Goal: Communication & Community: Answer question/provide support

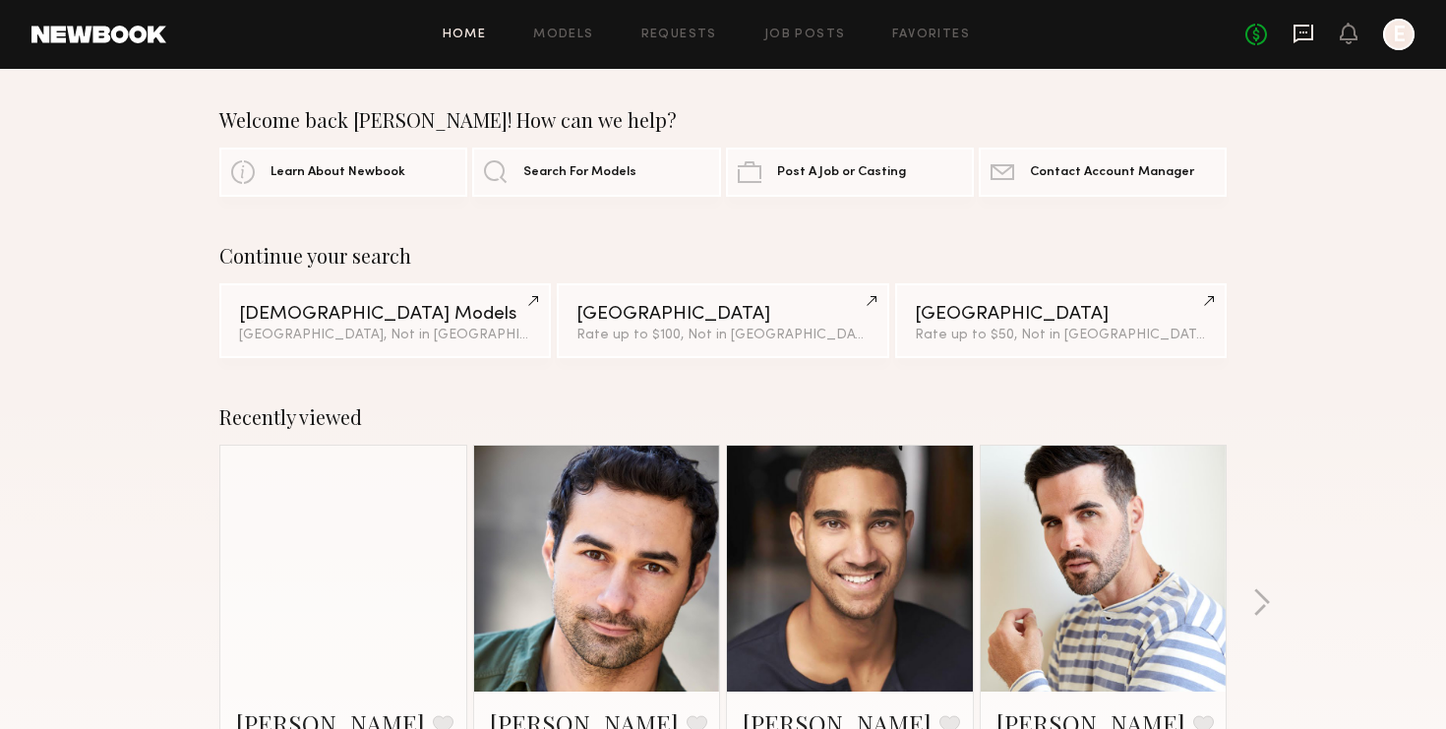
click at [1300, 32] on icon at bounding box center [1303, 32] width 8 height 2
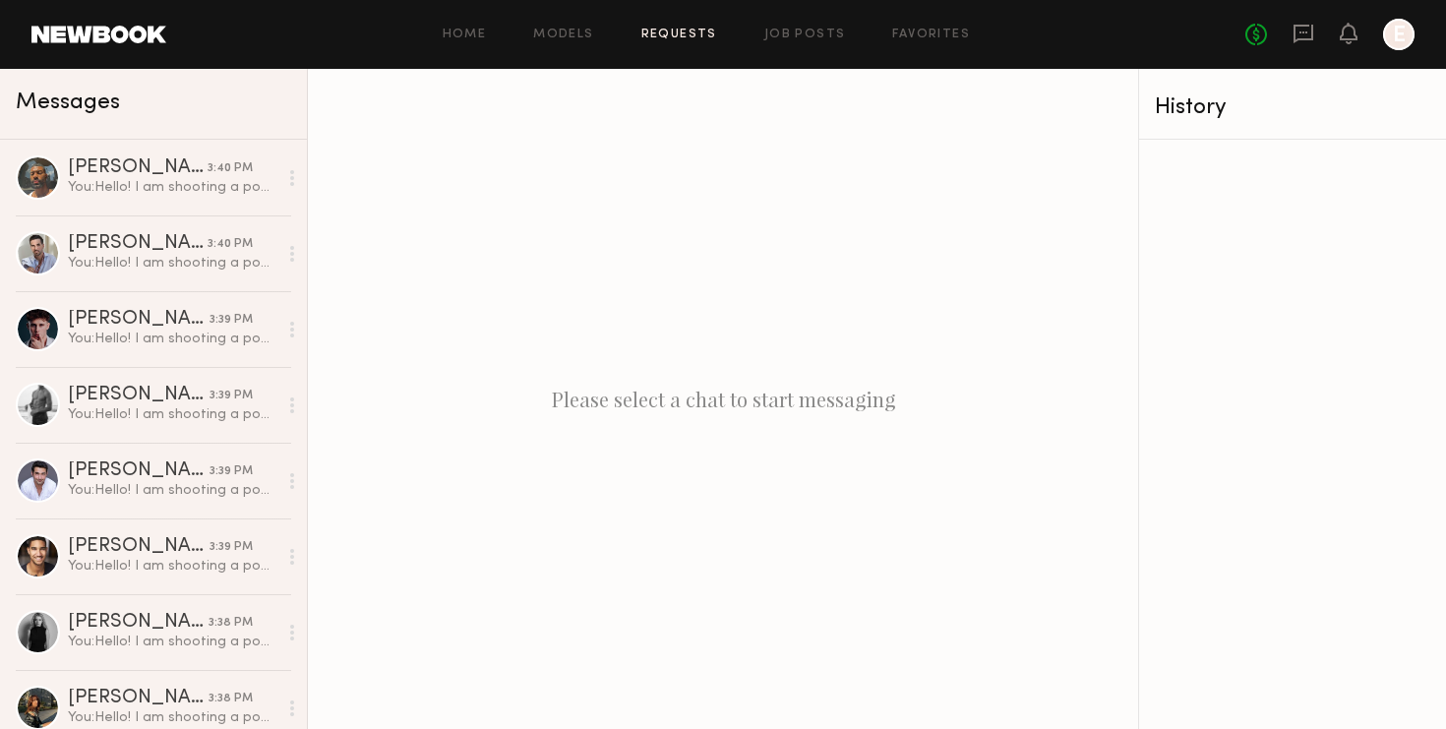
click at [690, 37] on link "Requests" at bounding box center [679, 35] width 76 height 13
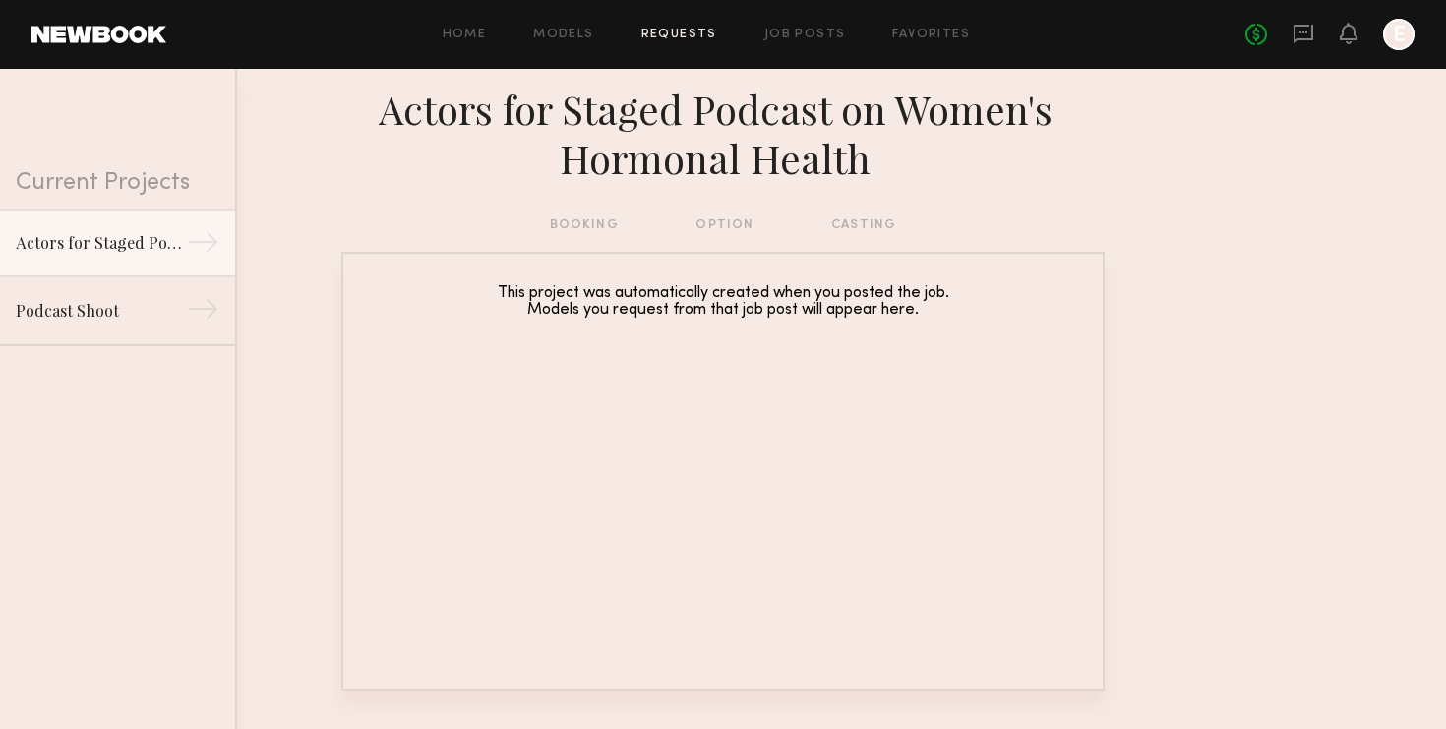
click at [848, 34] on div "Home Models Requests Job Posts Favorites Sign Out" at bounding box center [705, 35] width 1079 height 13
click at [802, 37] on link "Job Posts" at bounding box center [805, 35] width 82 height 13
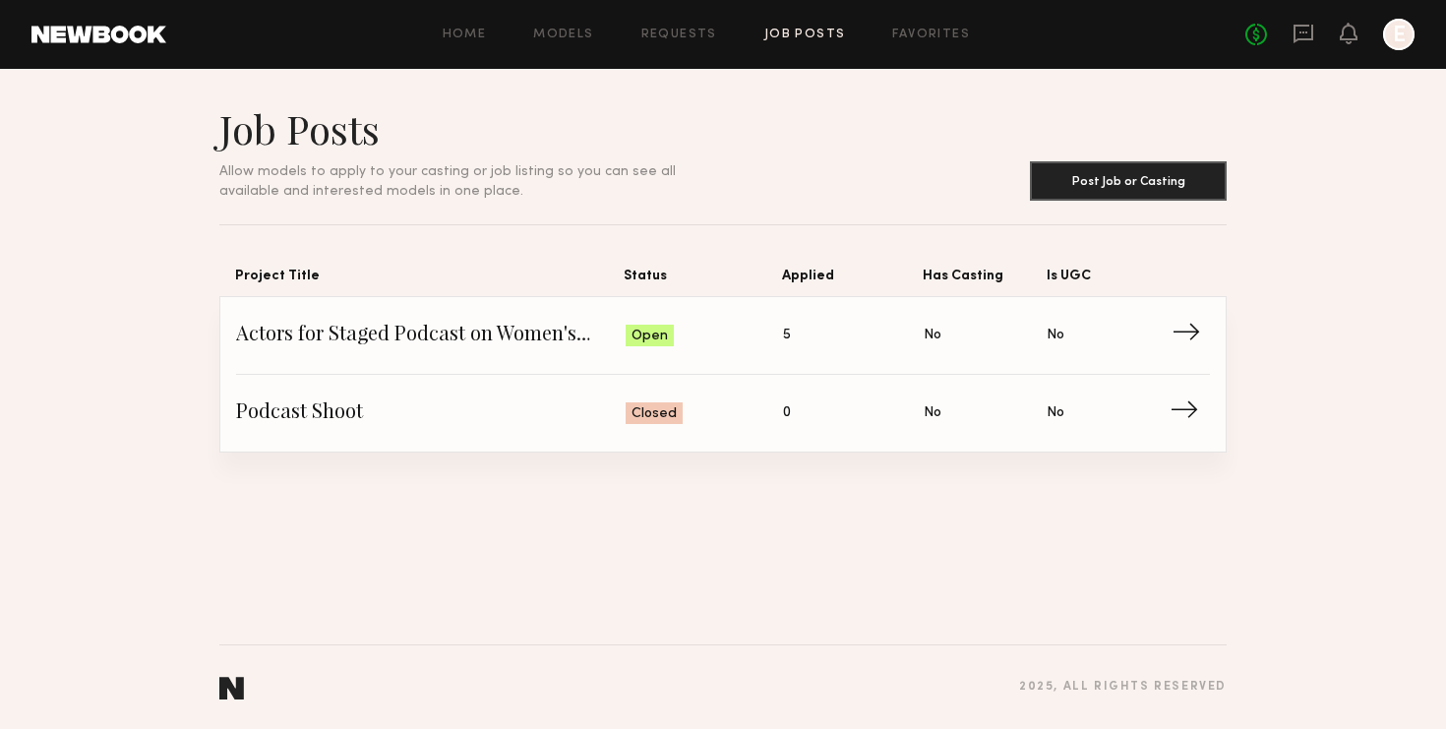
click at [467, 332] on span "Actors for Staged Podcast on Women's Hormonal Health" at bounding box center [431, 336] width 390 height 30
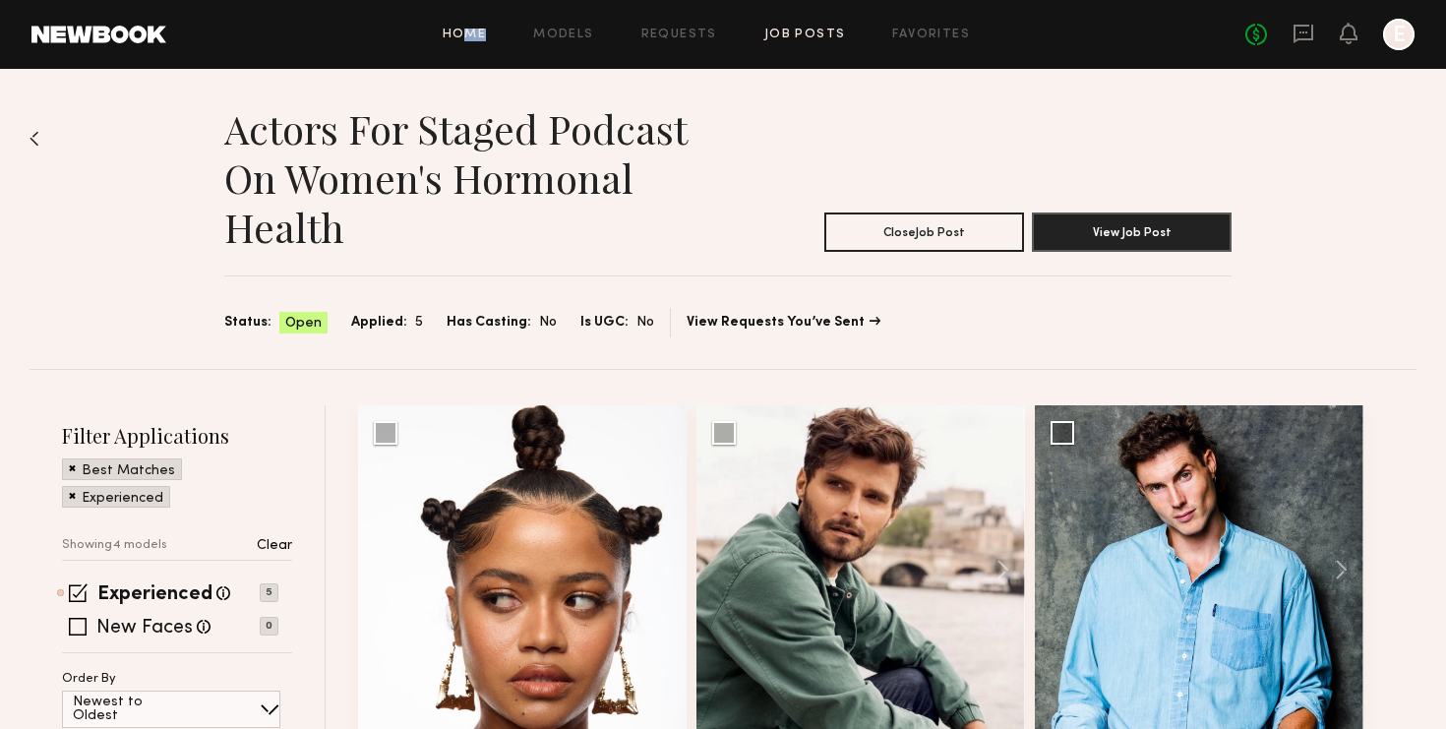
click at [469, 40] on div "Home Models Requests Job Posts Favorites Sign Out No fees up to $5,000 E" at bounding box center [790, 34] width 1248 height 31
click at [463, 33] on link "Home" at bounding box center [465, 35] width 44 height 13
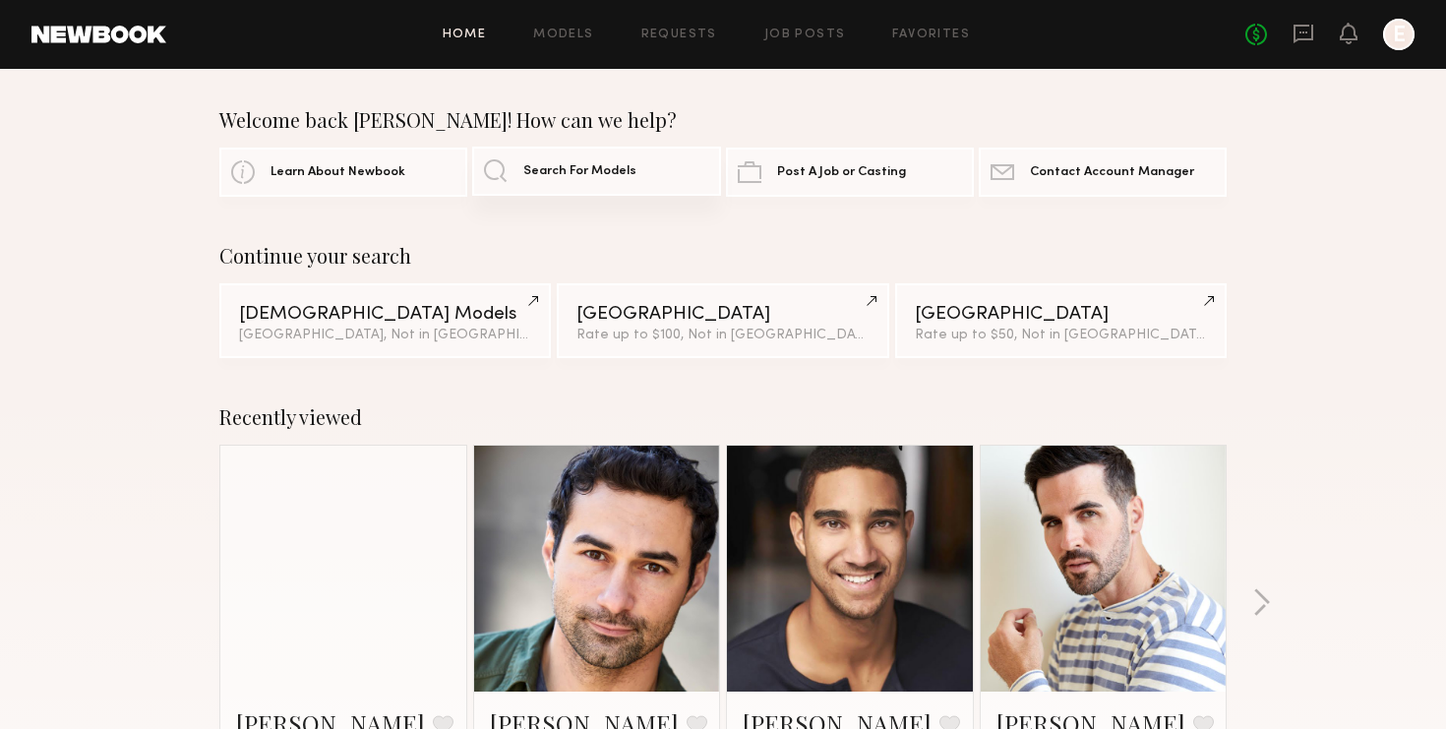
click at [600, 166] on span "Search For Models" at bounding box center [579, 171] width 113 height 13
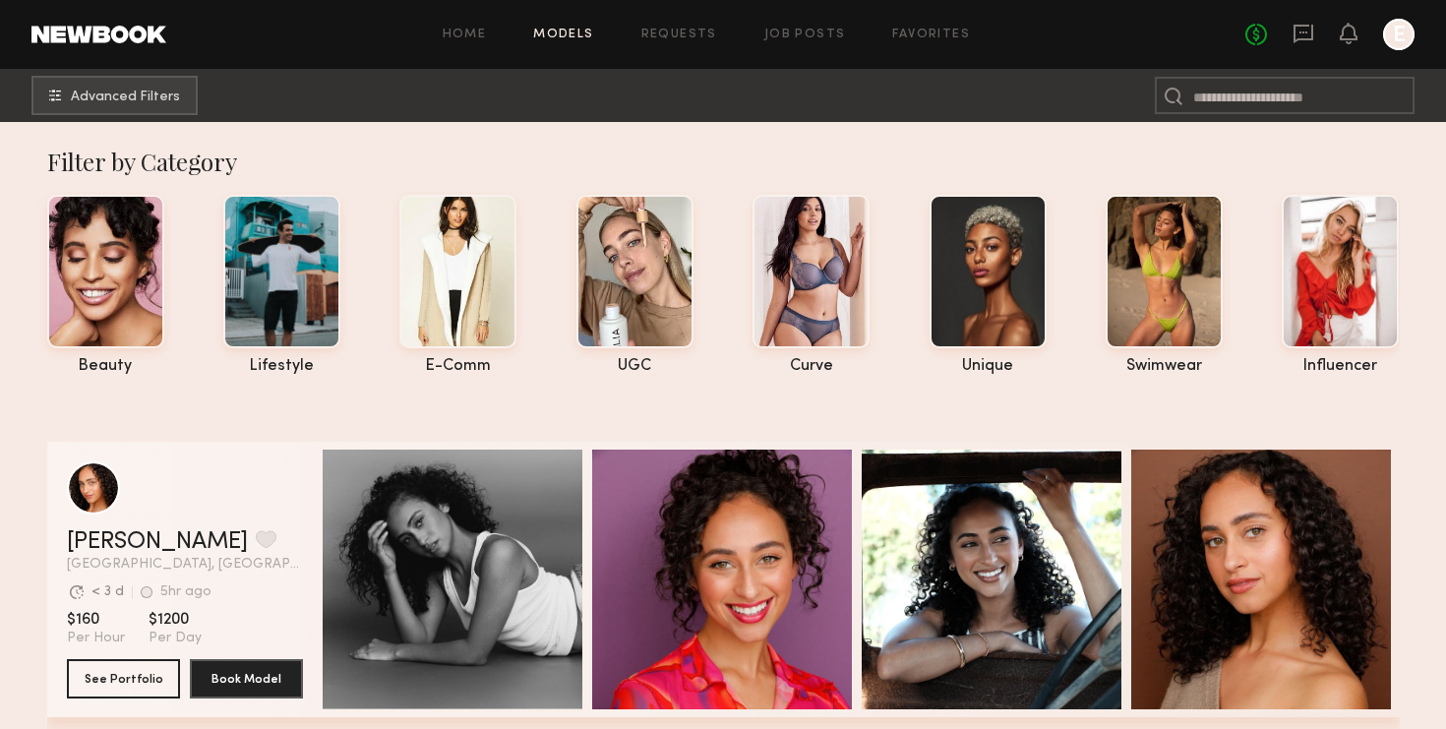
scroll to position [17, 0]
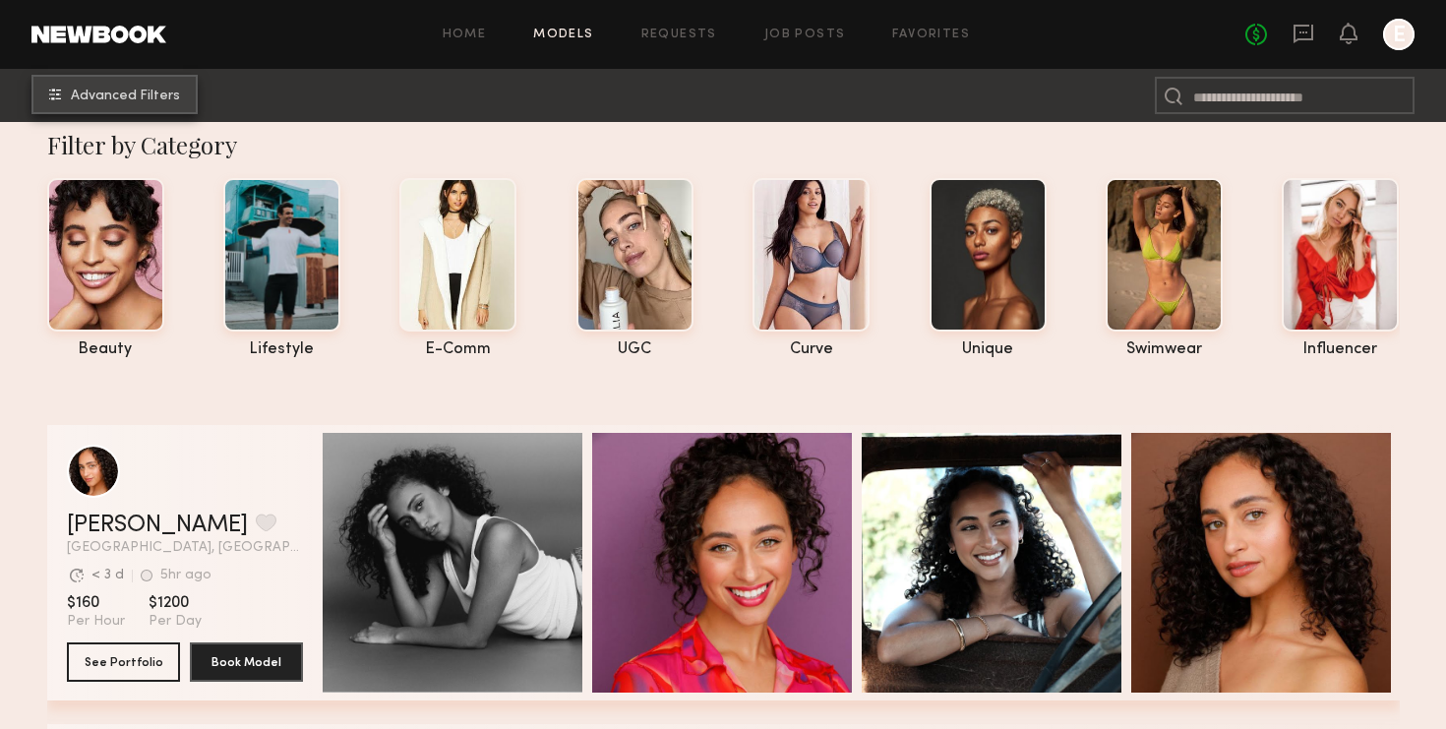
click at [143, 91] on span "Advanced Filters" at bounding box center [125, 97] width 109 height 14
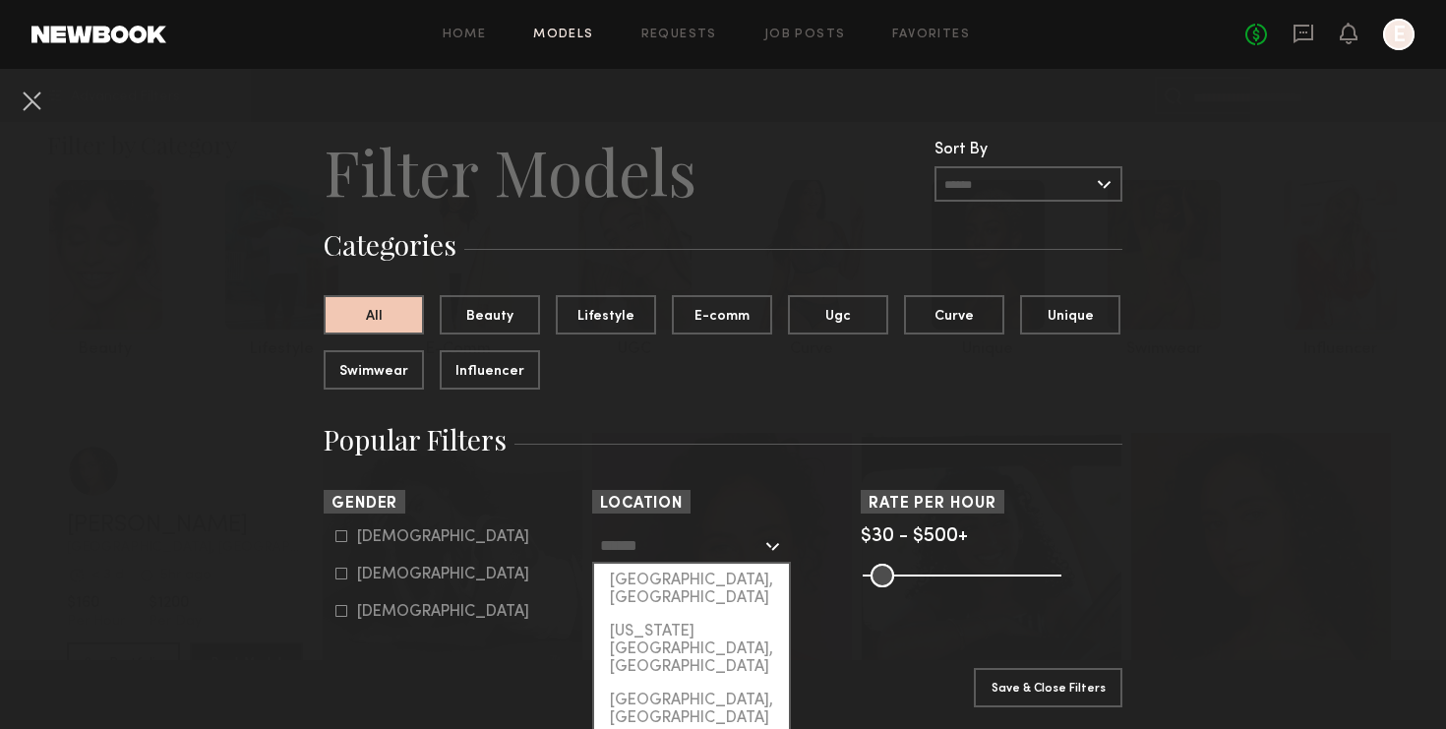
click at [713, 540] on input "text" at bounding box center [680, 544] width 161 height 33
type input "**********"
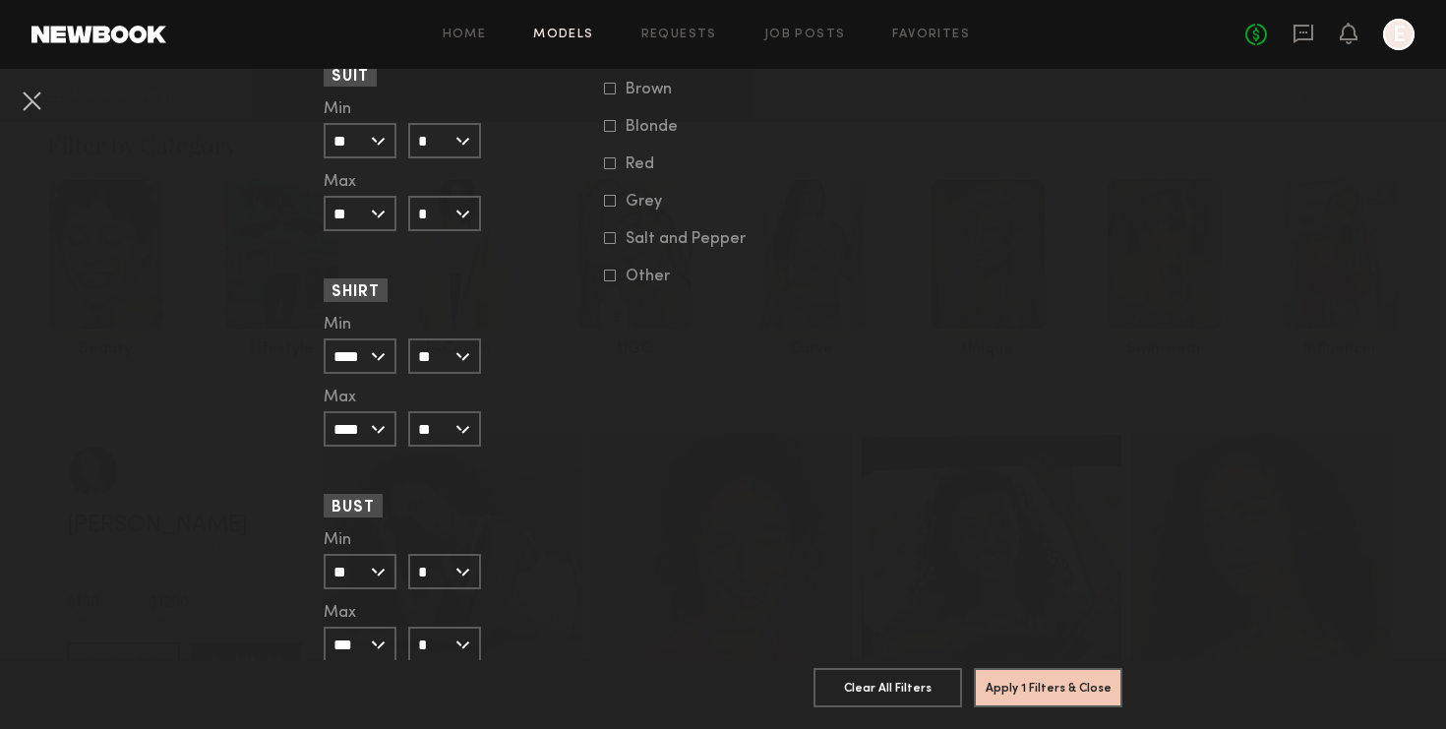
scroll to position [1047, 0]
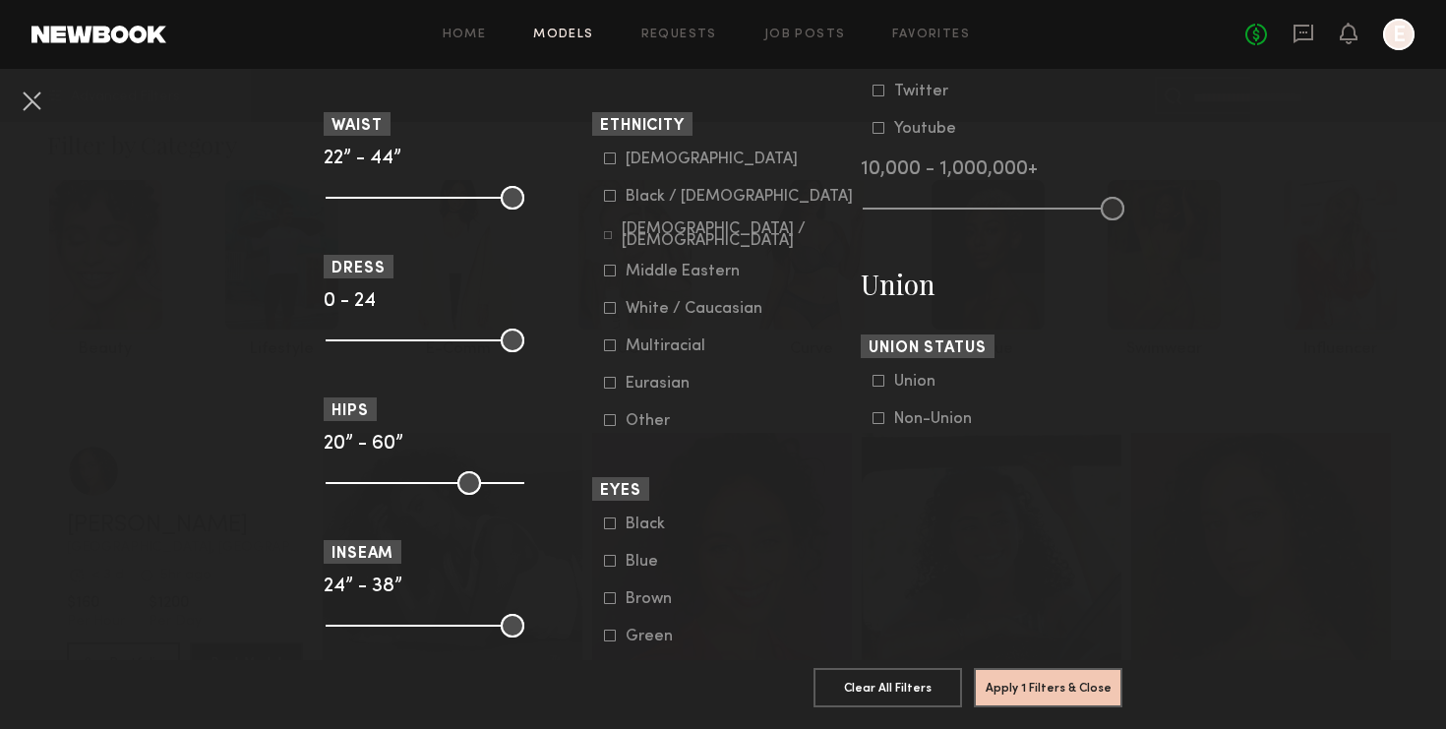
click at [911, 413] on div "Non-Union" at bounding box center [933, 419] width 78 height 12
click at [1047, 693] on button "Apply 2 Filters & Close" at bounding box center [1048, 686] width 149 height 39
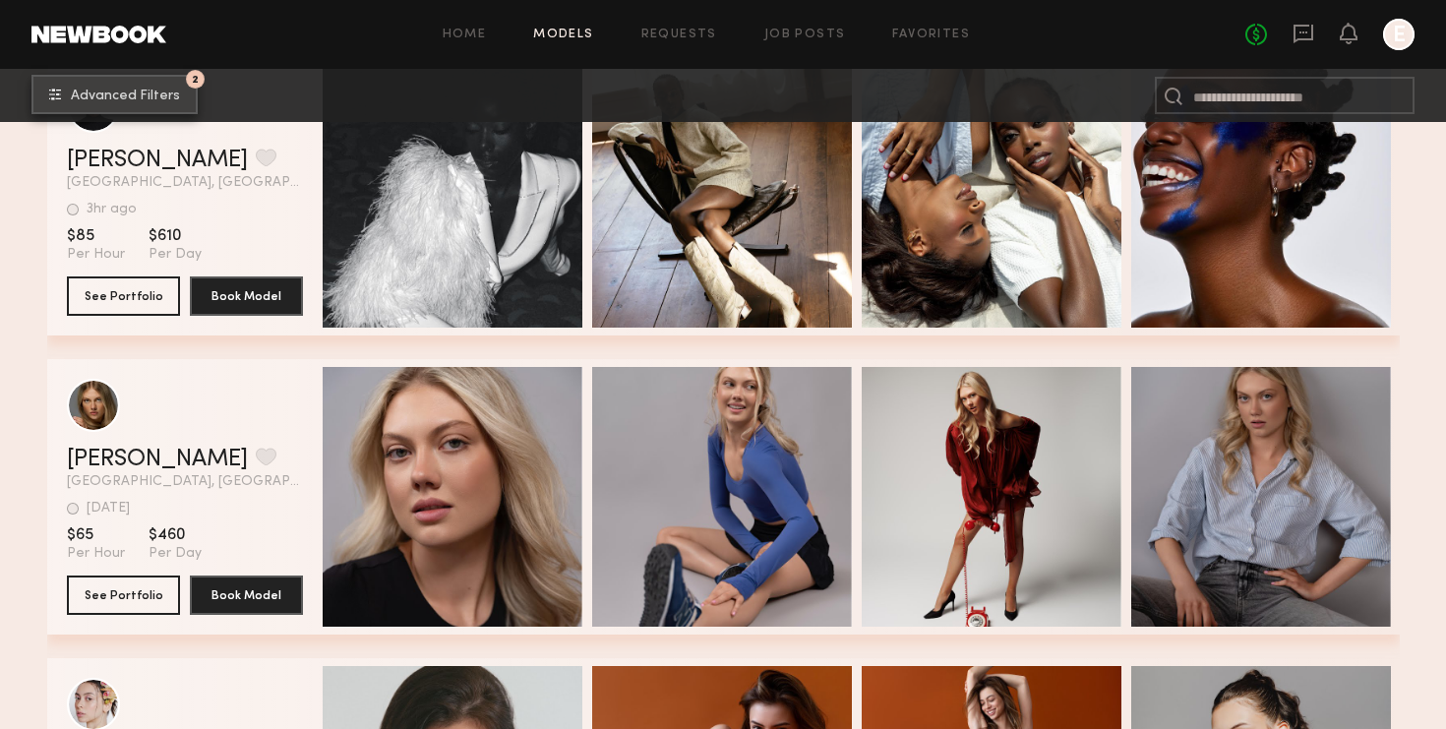
scroll to position [1120, 0]
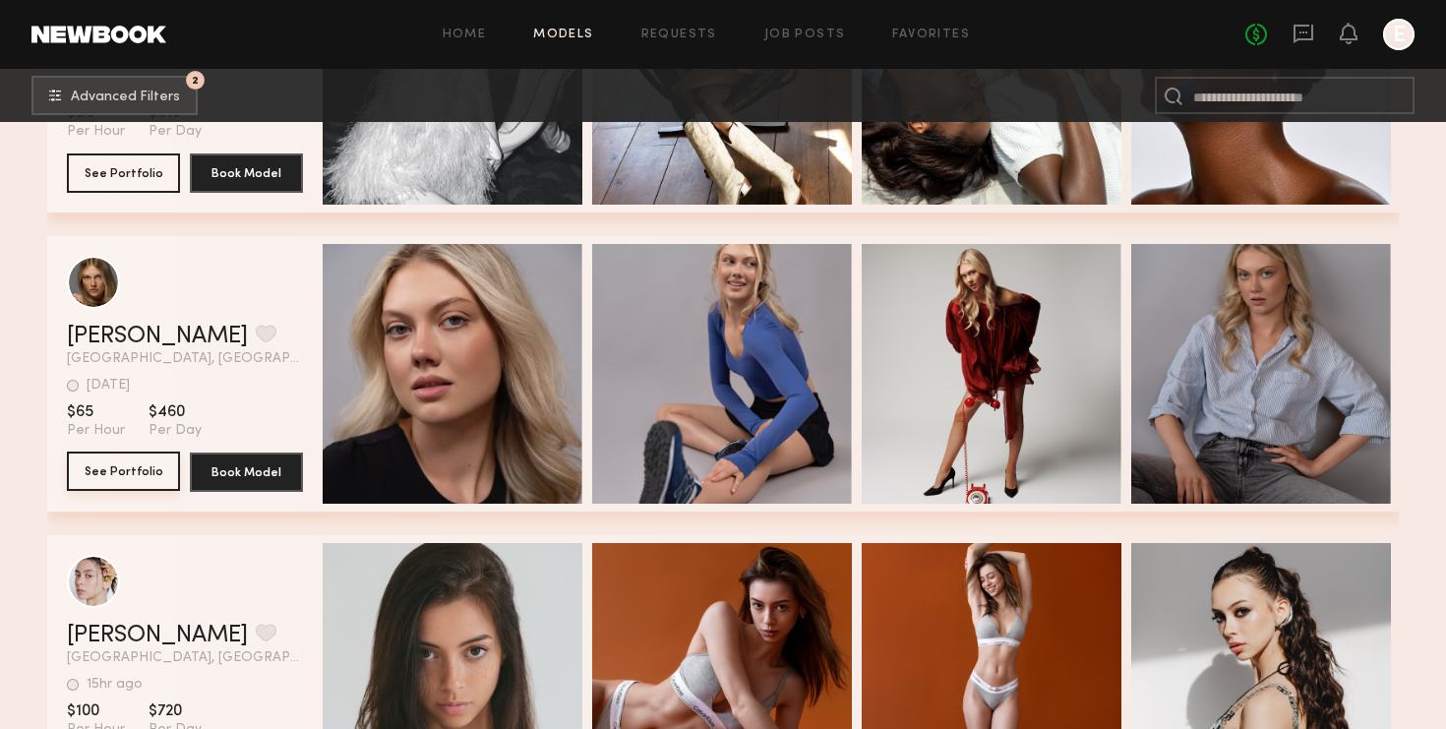
click at [141, 477] on button "See Portfolio" at bounding box center [123, 471] width 113 height 39
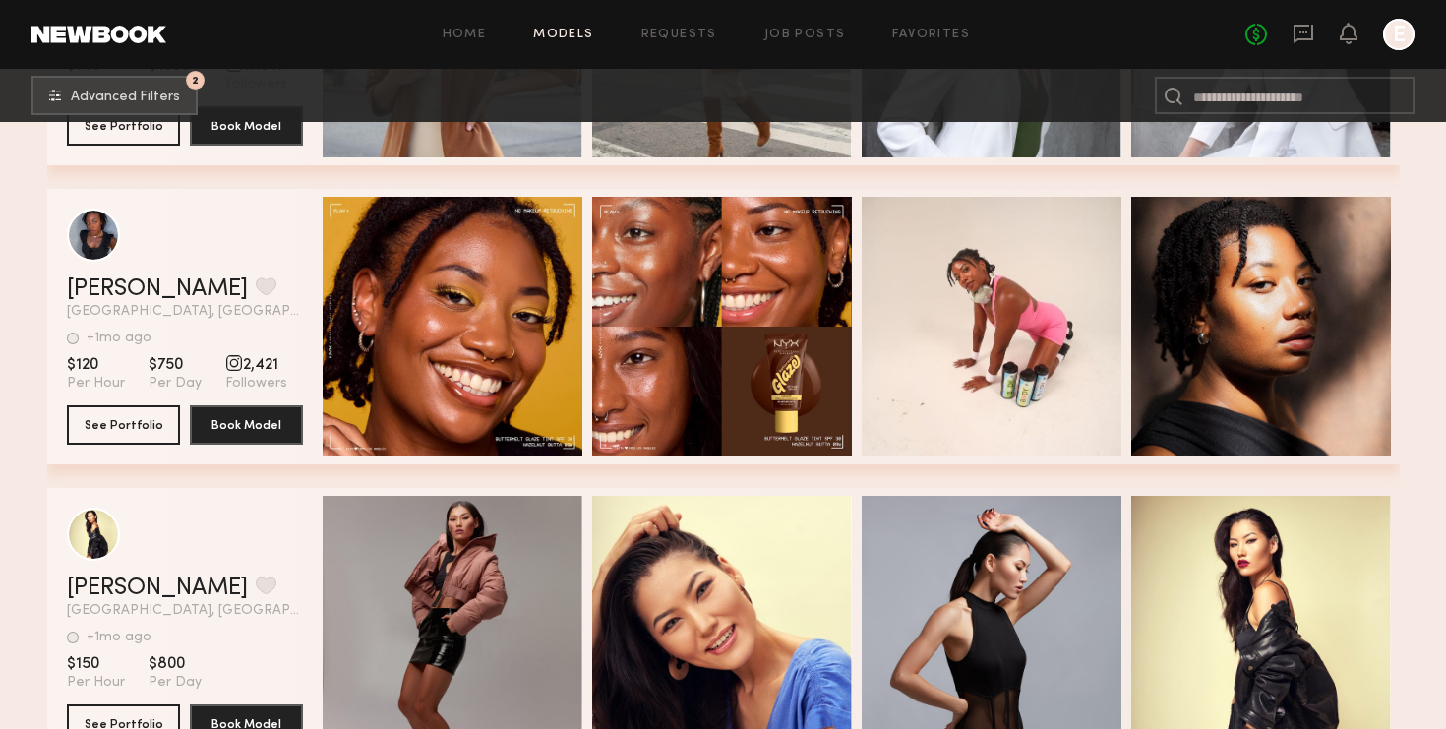
scroll to position [2608, 0]
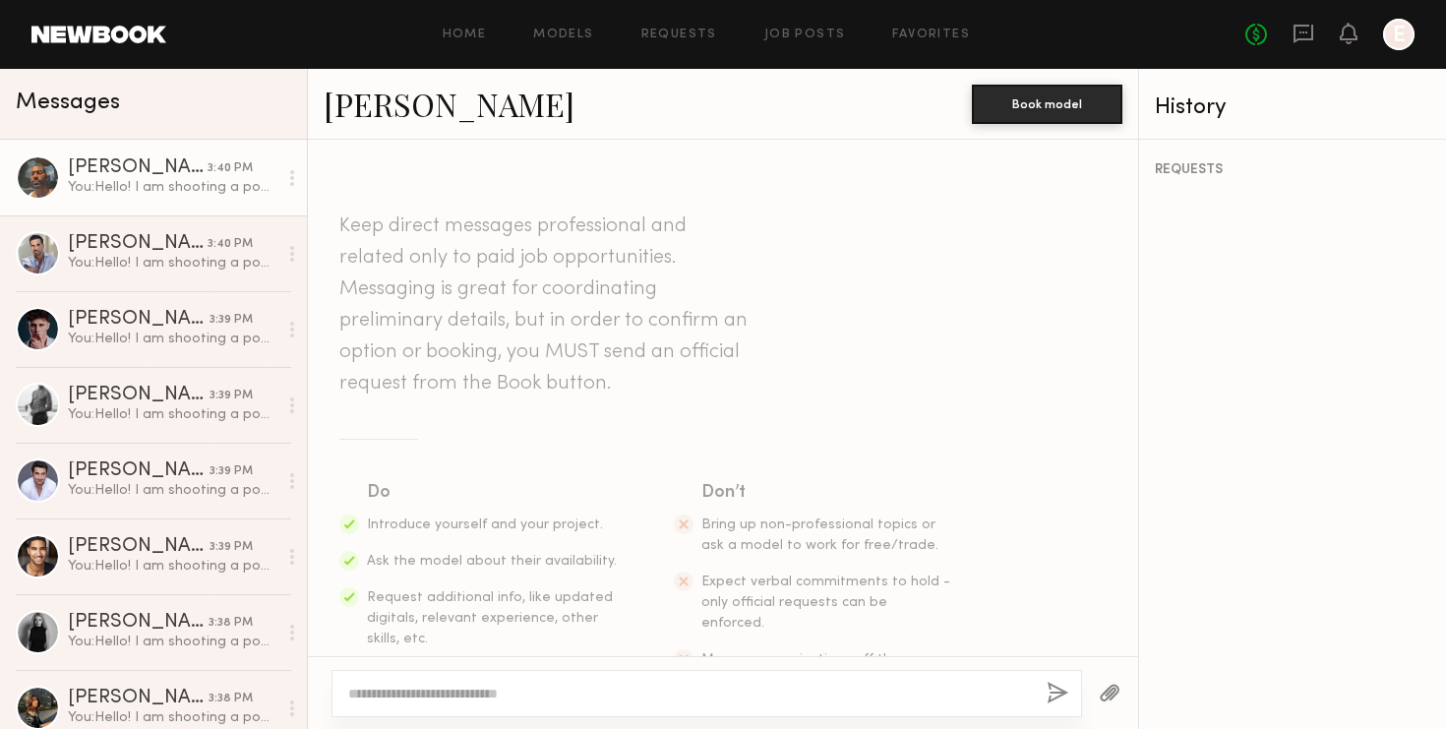
click at [166, 196] on div "You: Hello! I am shooting a podcast based on Women's Hormonal Health next Frida…" at bounding box center [173, 187] width 210 height 19
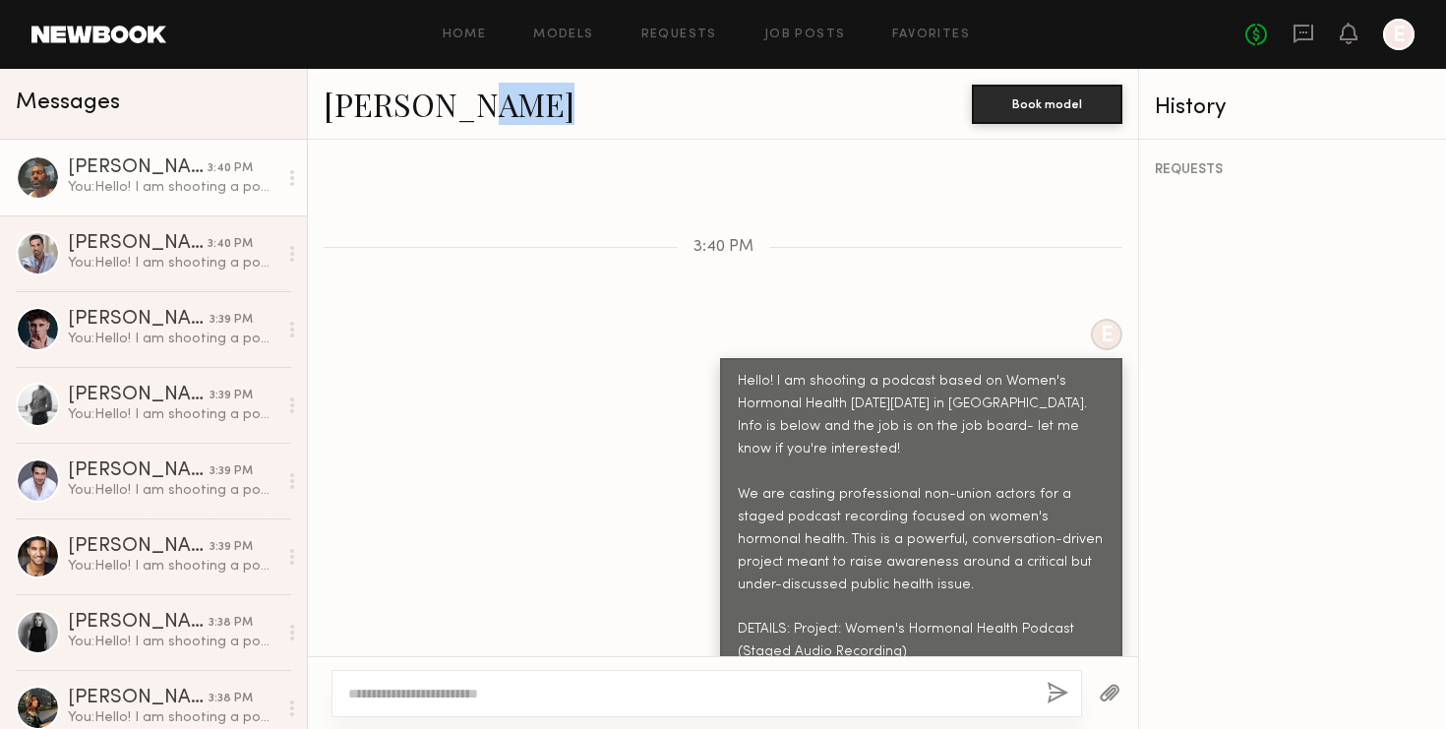
scroll to position [544, 0]
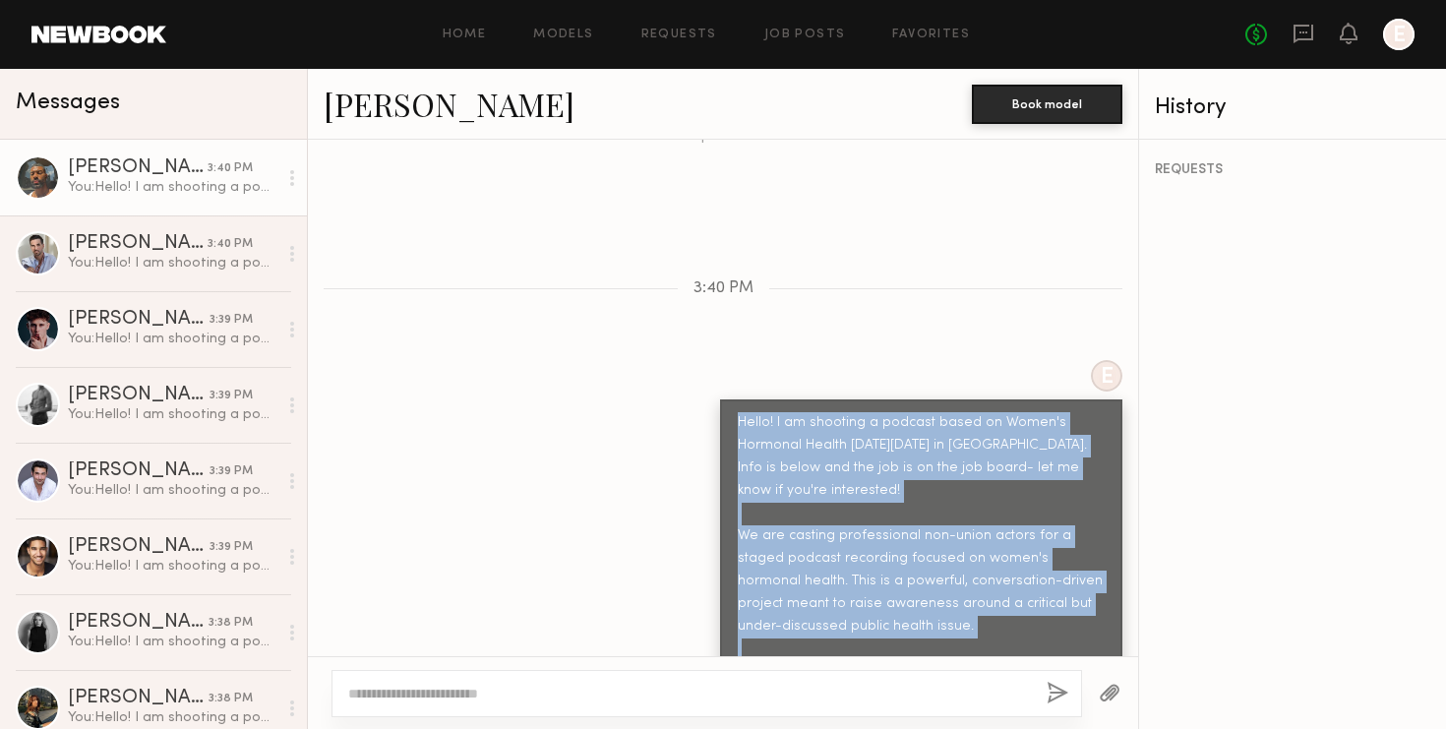
drag, startPoint x: 846, startPoint y: 619, endPoint x: 732, endPoint y: 379, distance: 265.8
copy div "Hello! I am shooting a podcast based on Women's Hormonal Health next Friday 10/…"
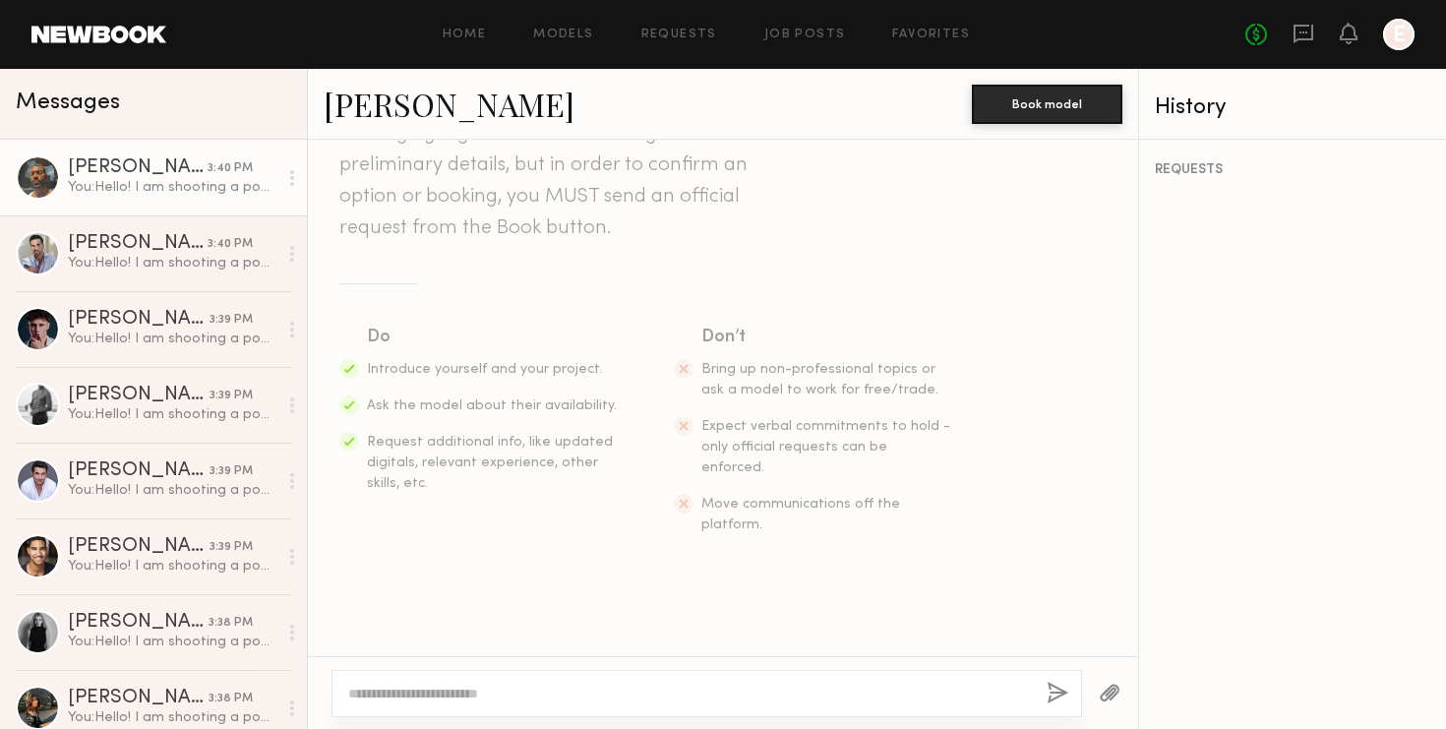
scroll to position [0, 0]
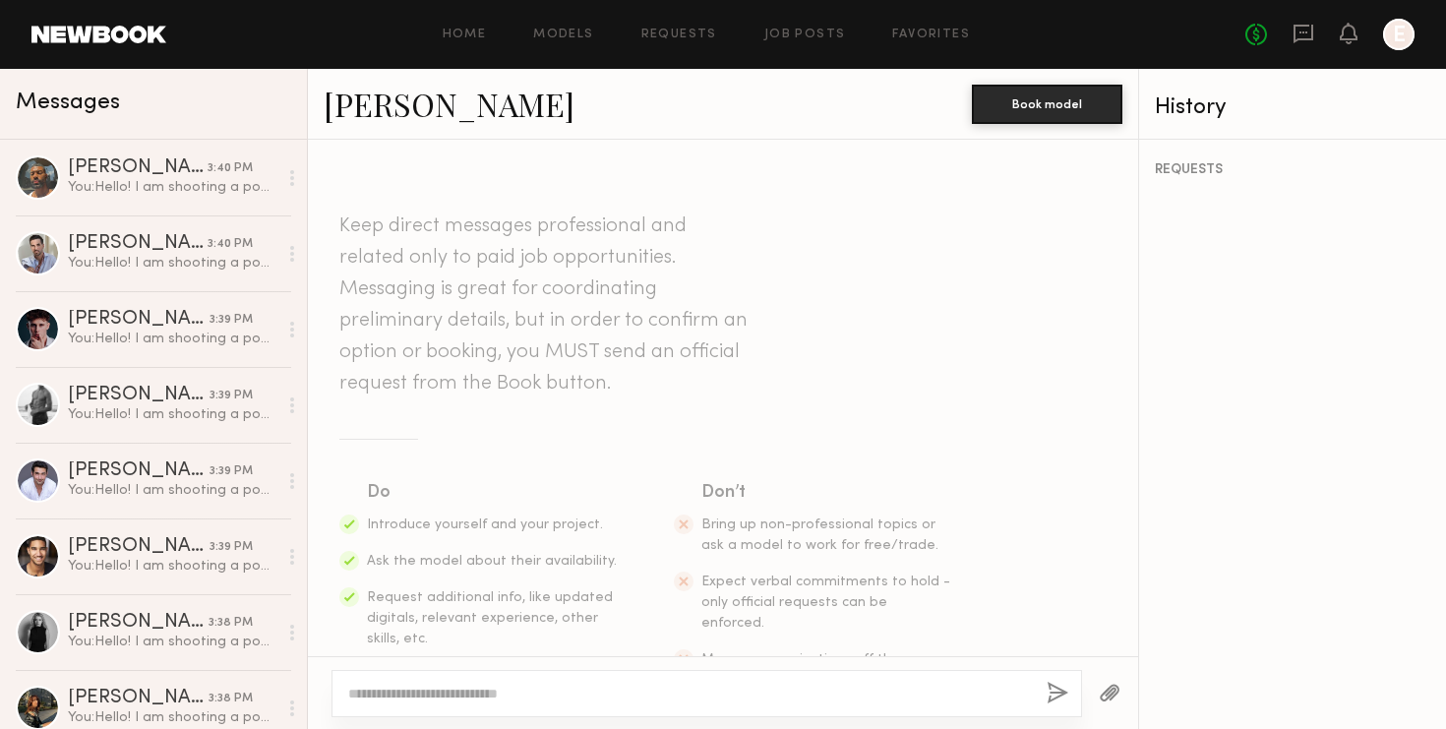
click at [660, 666] on div at bounding box center [723, 692] width 830 height 73
click at [637, 697] on textarea at bounding box center [689, 694] width 683 height 20
paste textarea "**********"
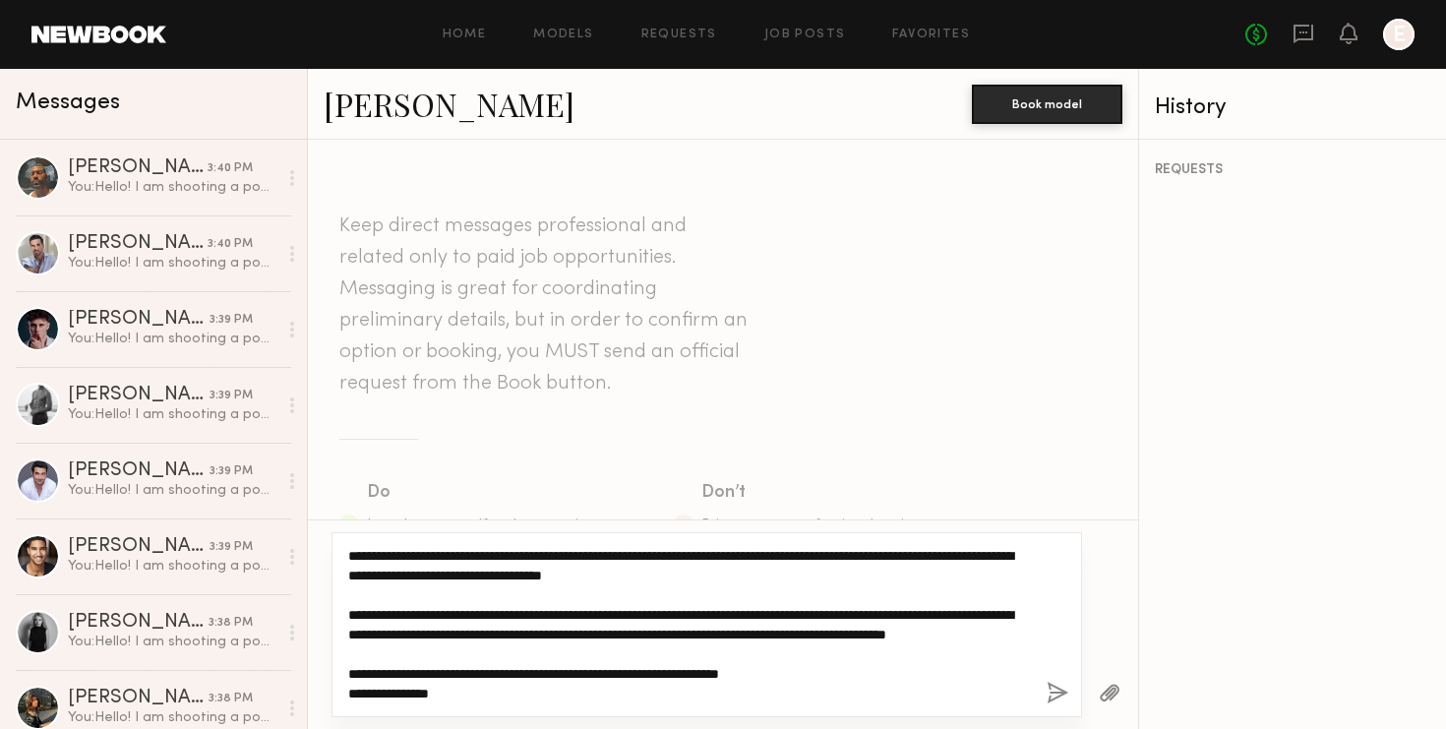
type textarea "**********"
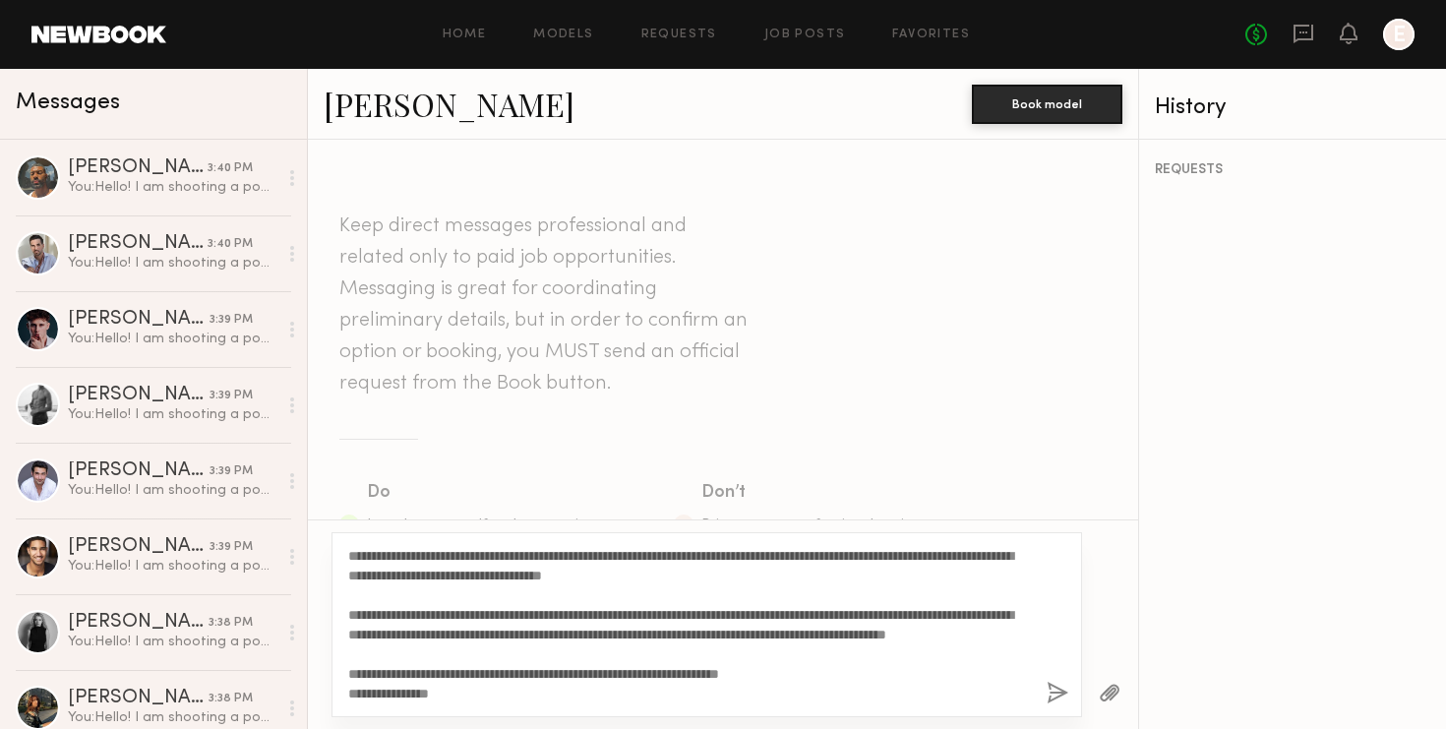
click at [1064, 694] on button "button" at bounding box center [1058, 694] width 22 height 25
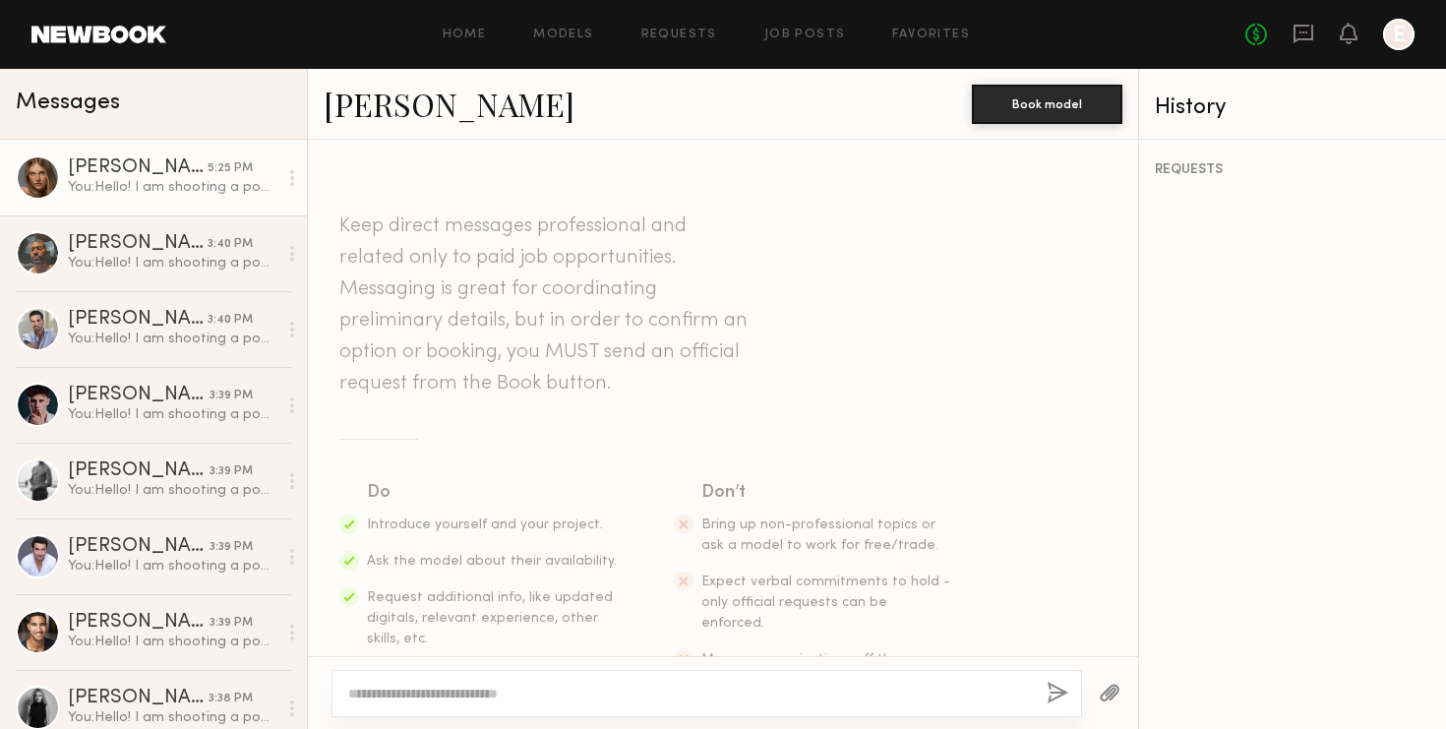
scroll to position [937, 0]
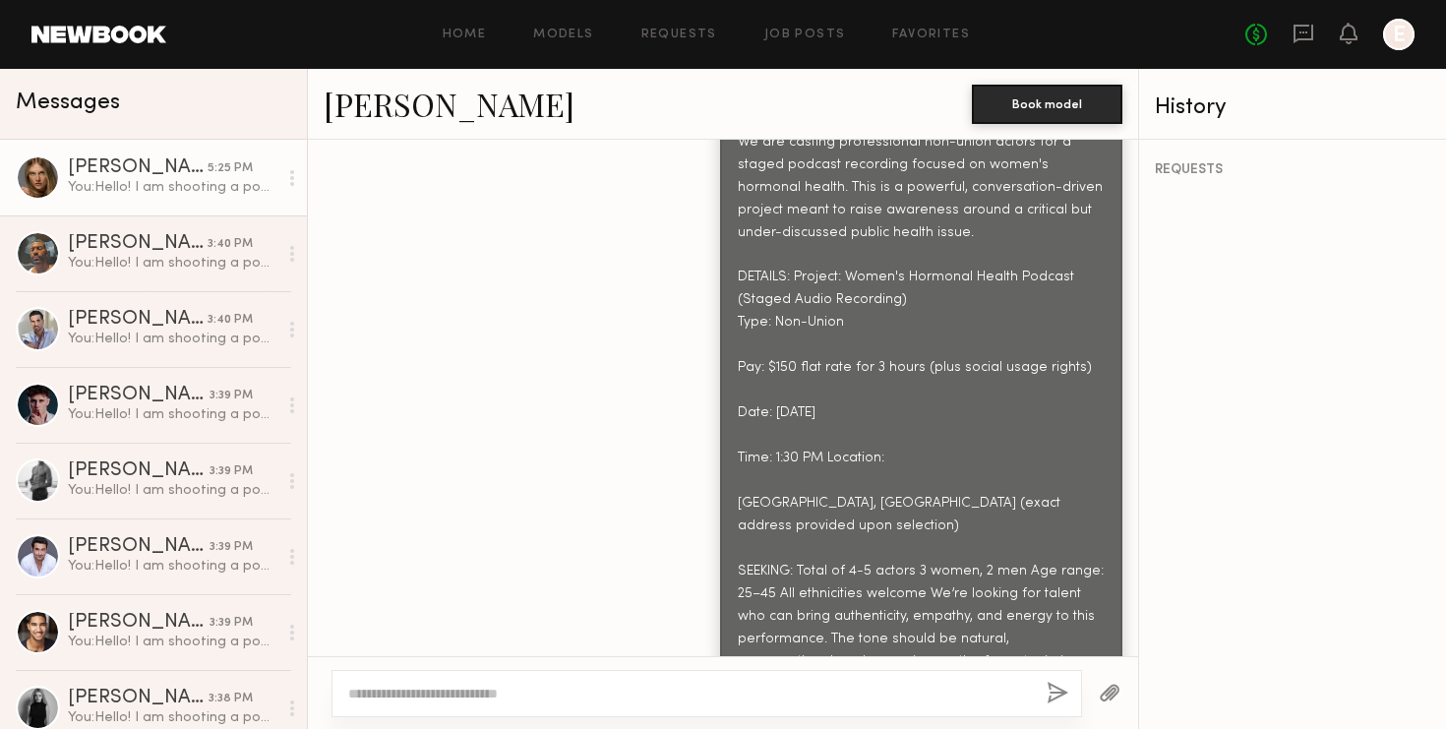
click at [34, 174] on div at bounding box center [38, 177] width 44 height 44
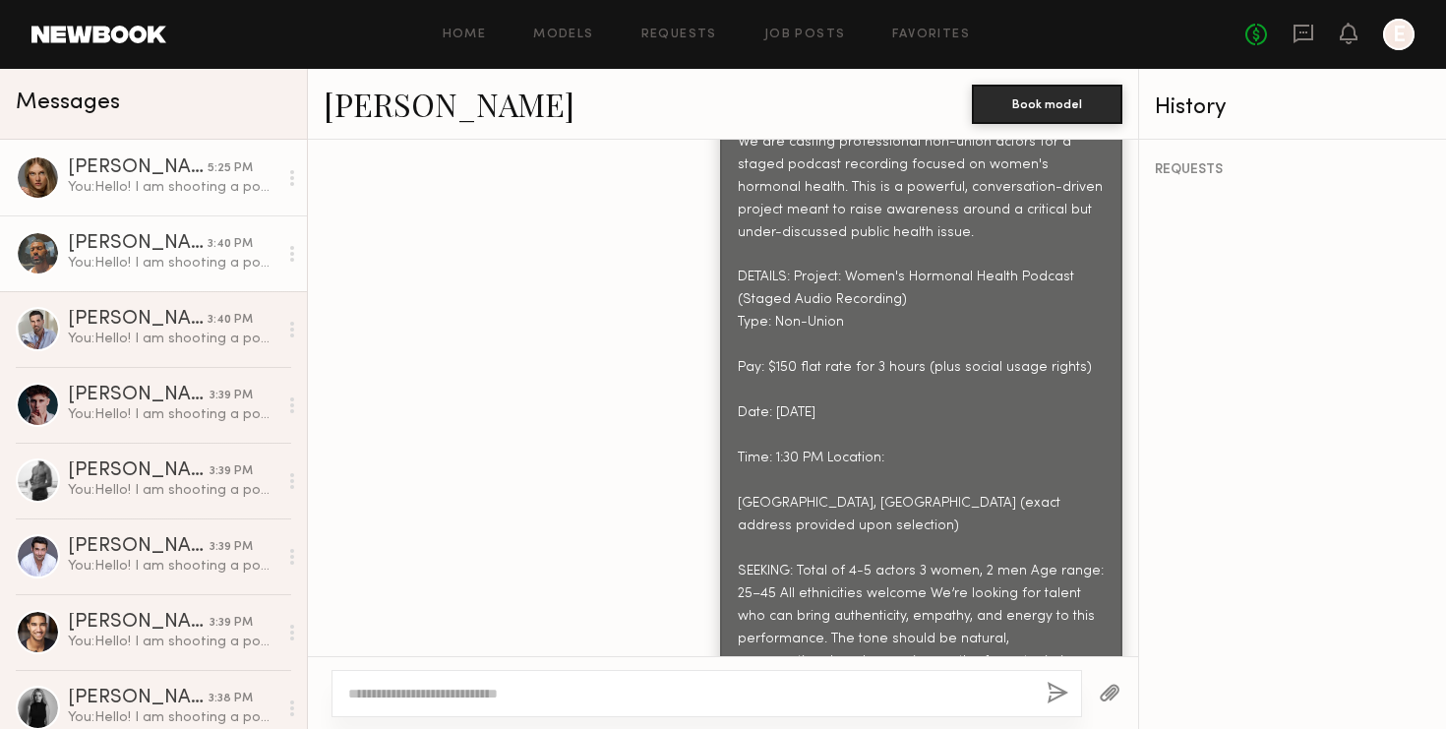
click at [28, 247] on div at bounding box center [38, 253] width 44 height 44
